Goal: Information Seeking & Learning: Learn about a topic

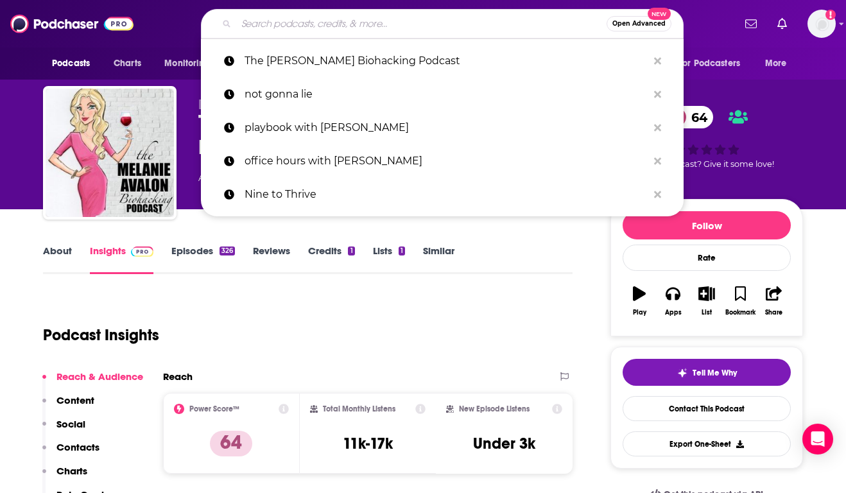
click at [295, 19] on input "Search podcasts, credits, & more..." at bounding box center [421, 23] width 370 height 21
paste input "[PERSON_NAME] Podcast:"
type input "[PERSON_NAME] Podcast:"
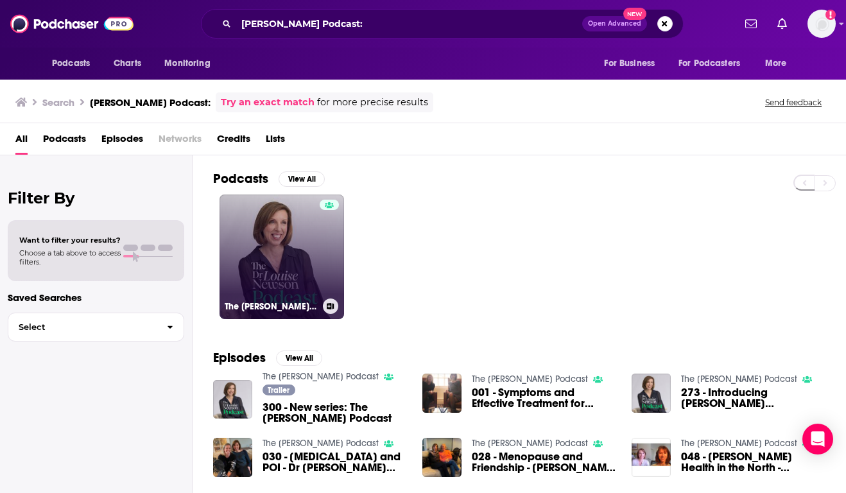
click at [295, 245] on link "The [PERSON_NAME] Podcast" at bounding box center [282, 256] width 125 height 125
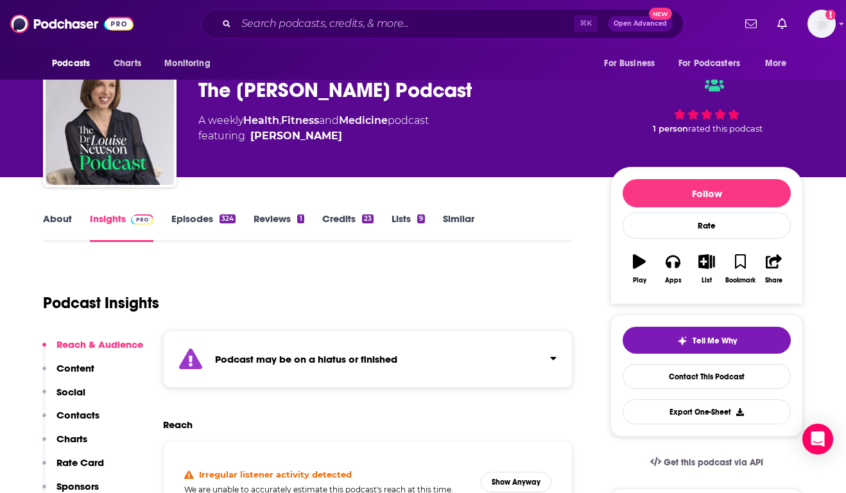
scroll to position [24, 0]
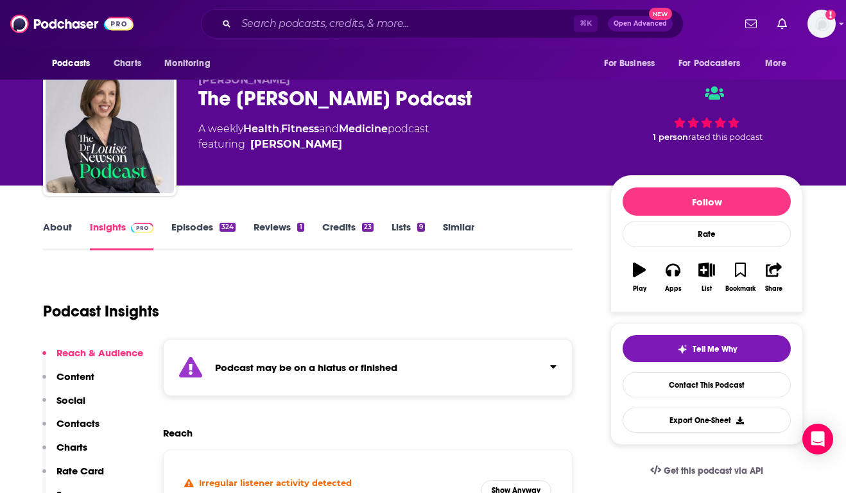
click at [56, 229] on link "About" at bounding box center [57, 236] width 29 height 30
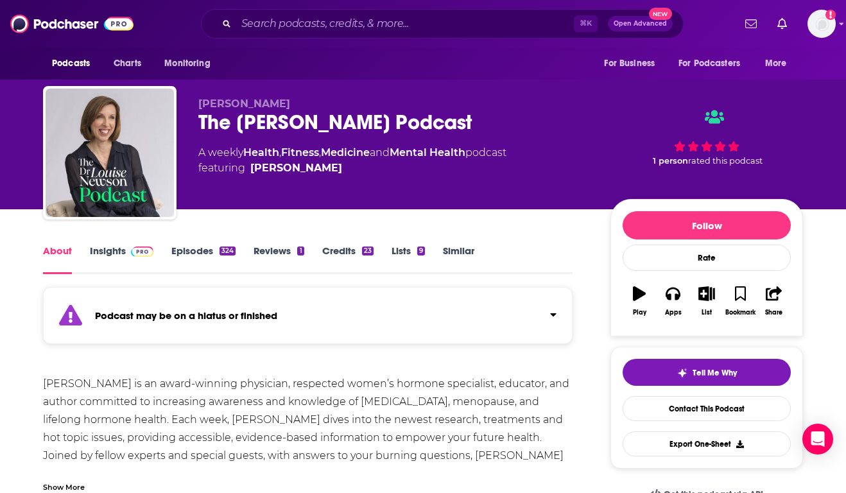
click at [120, 248] on link "Insights" at bounding box center [122, 260] width 64 height 30
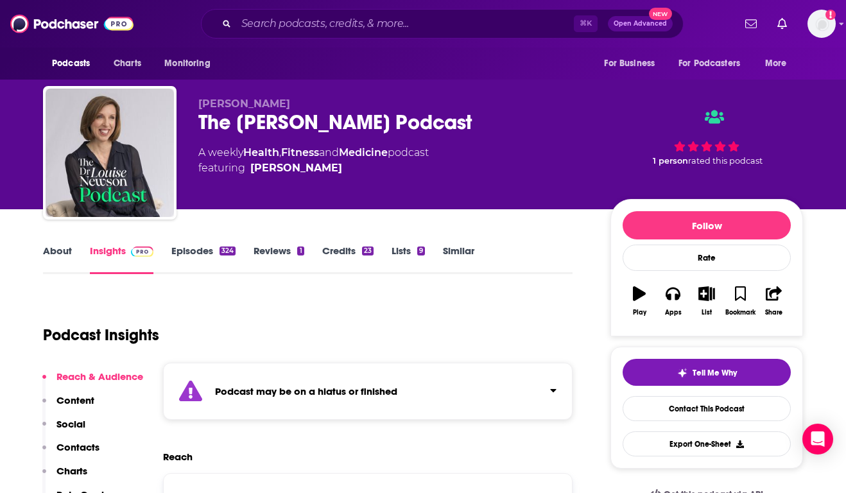
drag, startPoint x: 490, startPoint y: 117, endPoint x: 191, endPoint y: 127, distance: 299.3
click at [191, 127] on div "[PERSON_NAME] The [PERSON_NAME] Podcast A weekly Health , Fitness and Medicine …" at bounding box center [423, 155] width 760 height 139
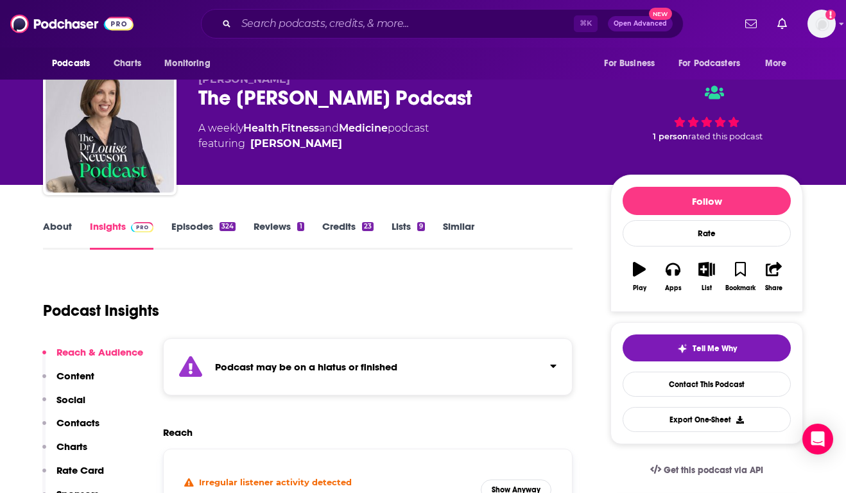
scroll to position [15, 0]
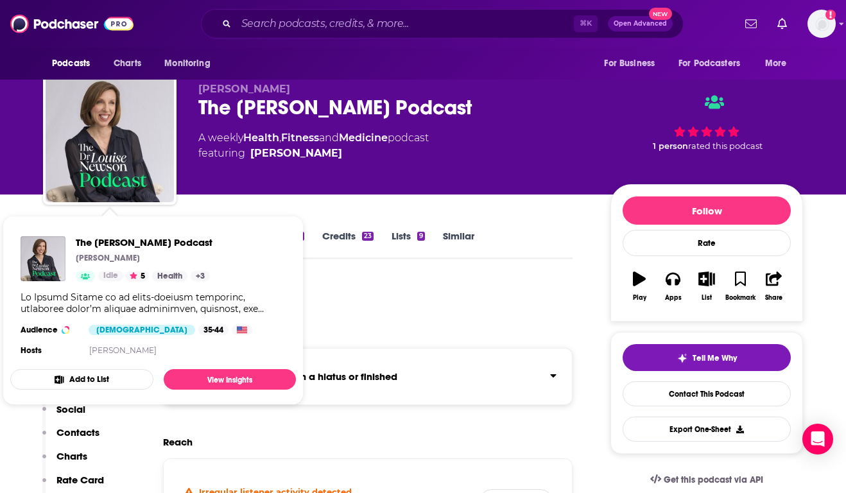
copy h2 "The [PERSON_NAME] Podcast"
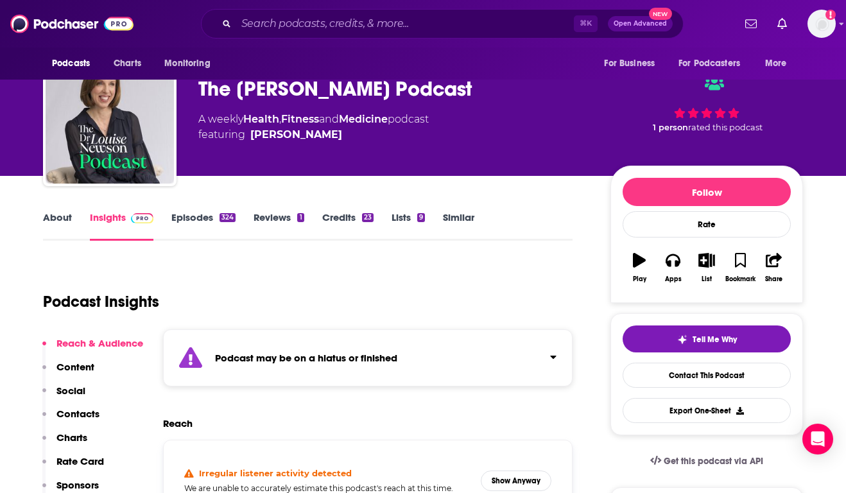
scroll to position [0, 0]
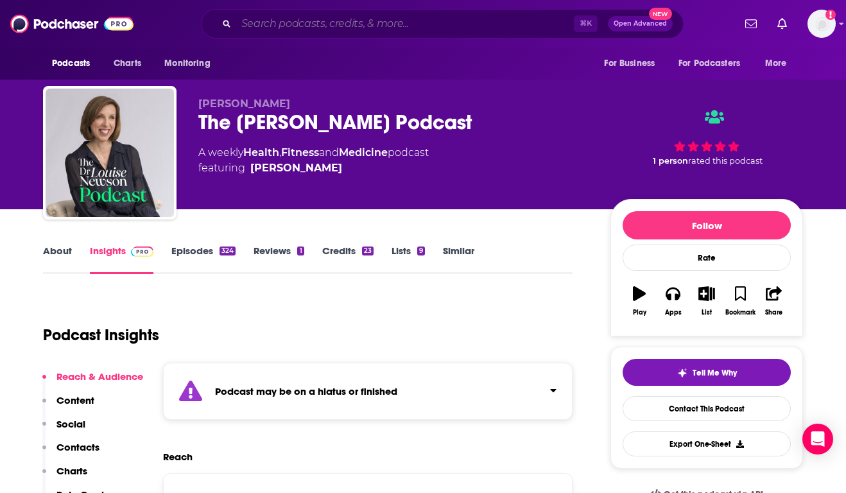
click at [325, 24] on input "Search podcasts, credits, & more..." at bounding box center [405, 23] width 338 height 21
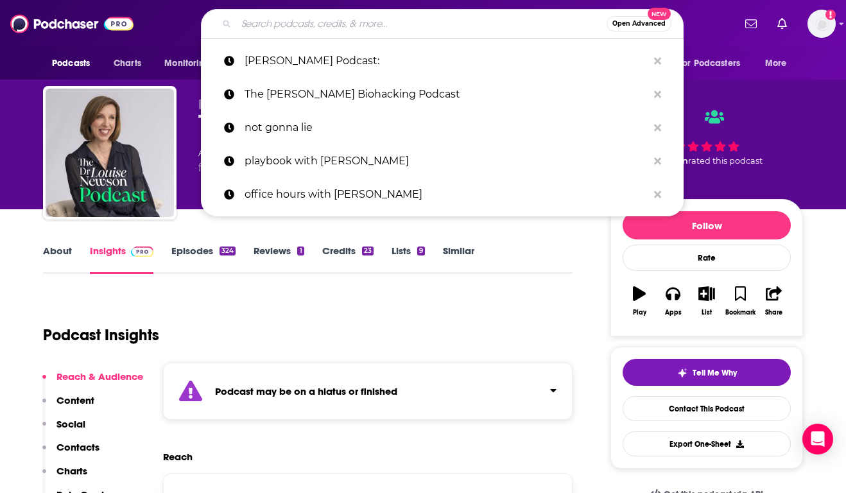
paste input "Longevity Optimization Podcast:"
type input "Longevity Optimization Podcast:"
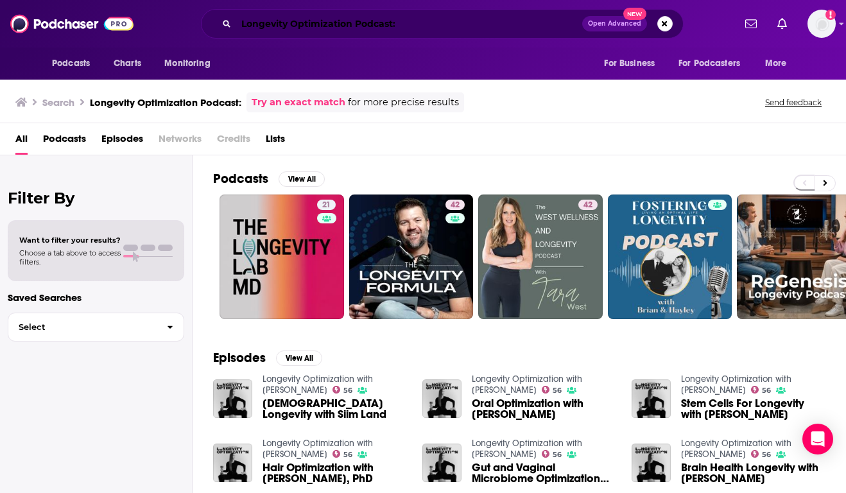
click at [404, 24] on input "Longevity Optimization Podcast:" at bounding box center [409, 23] width 346 height 21
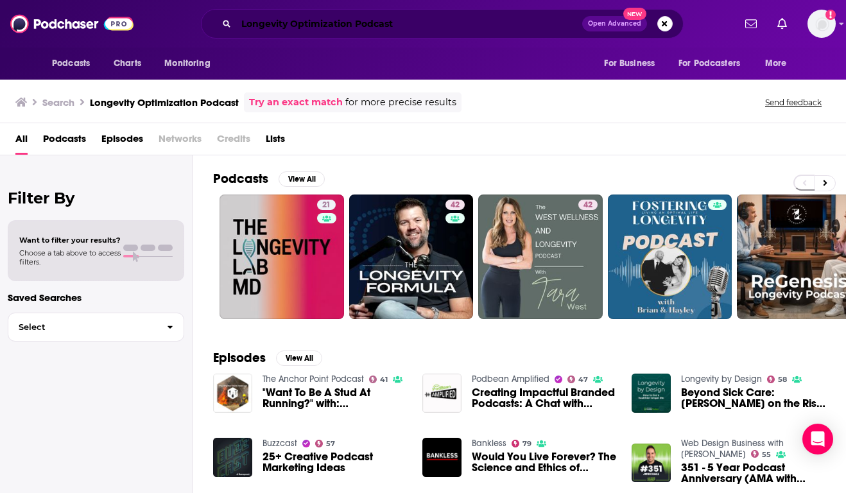
click at [425, 24] on input "Longevity Optimization Podcast" at bounding box center [409, 23] width 346 height 21
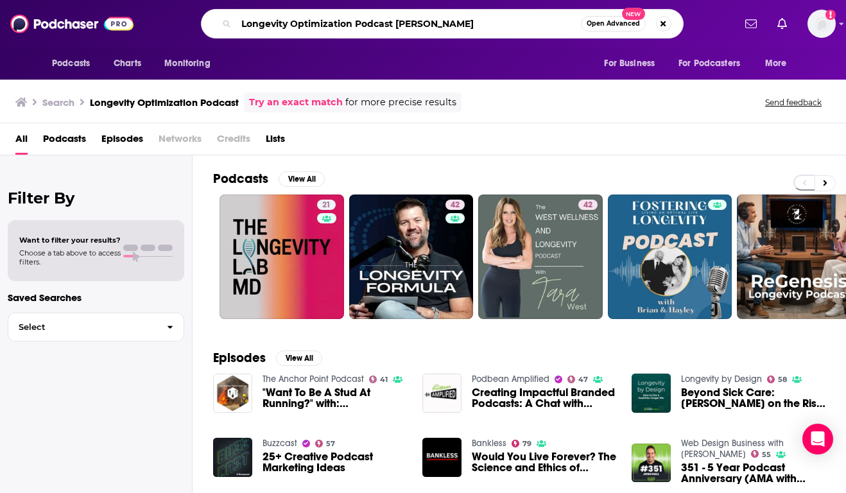
type input "Longevity Optimization Podcast [PERSON_NAME]"
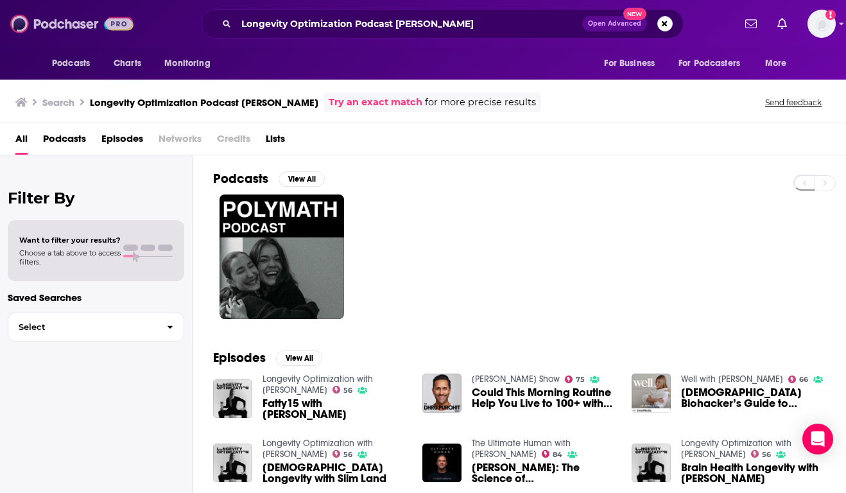
click at [63, 24] on img at bounding box center [71, 24] width 123 height 24
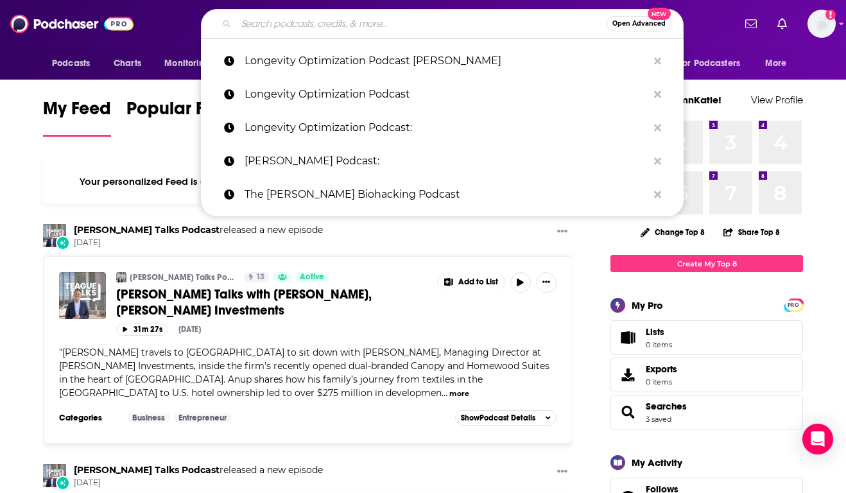
click at [294, 20] on input "Search podcasts, credits, & more..." at bounding box center [421, 23] width 370 height 21
paste input "Longevity Optimization Podcast:"
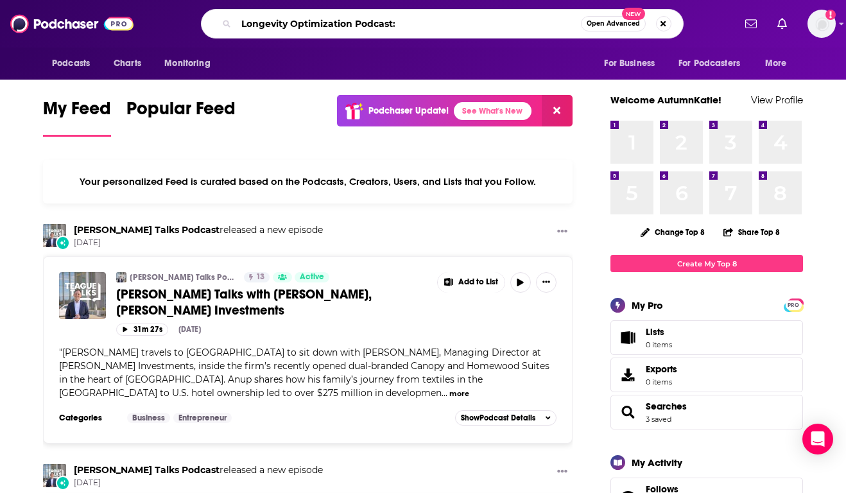
type input "Longevity Optimization Podcast:"
